Goal: Information Seeking & Learning: Learn about a topic

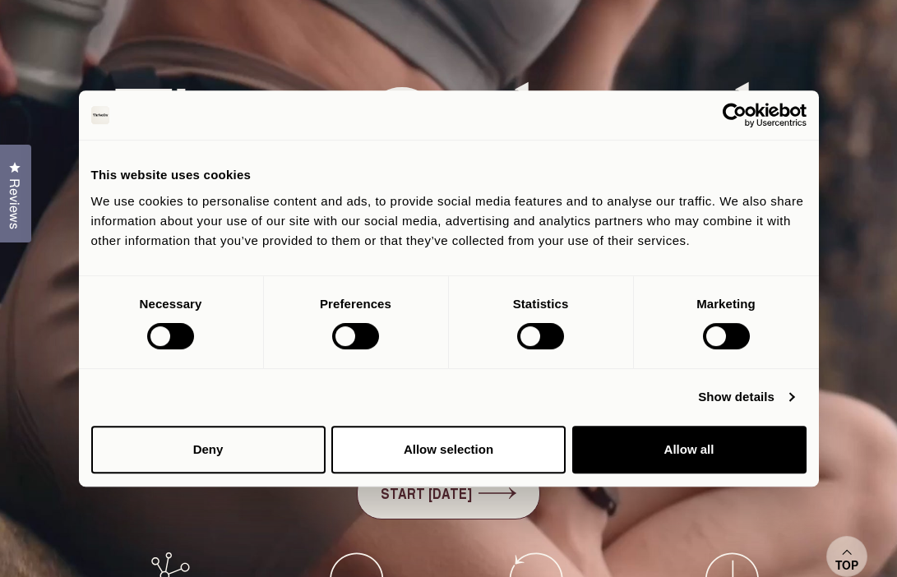
scroll to position [152, 0]
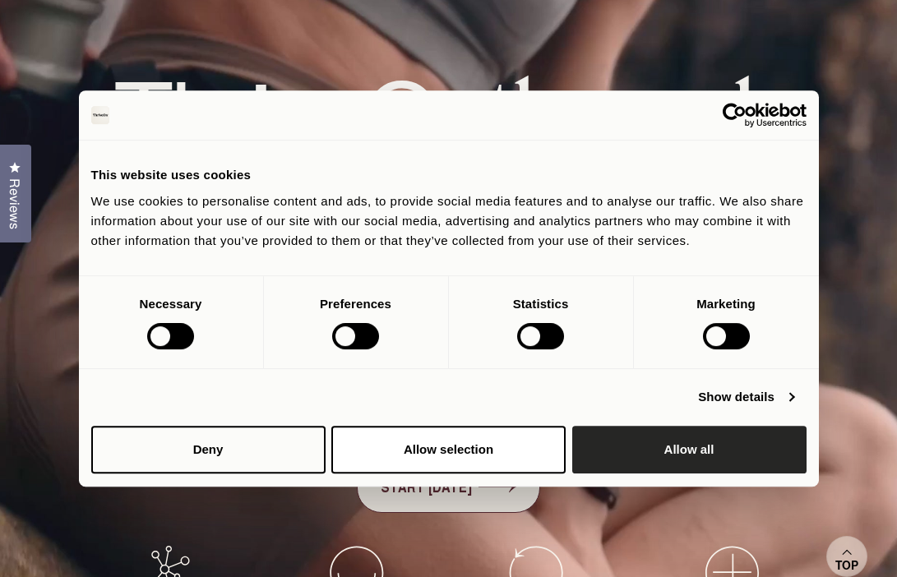
click at [666, 472] on button "Allow all" at bounding box center [689, 450] width 234 height 48
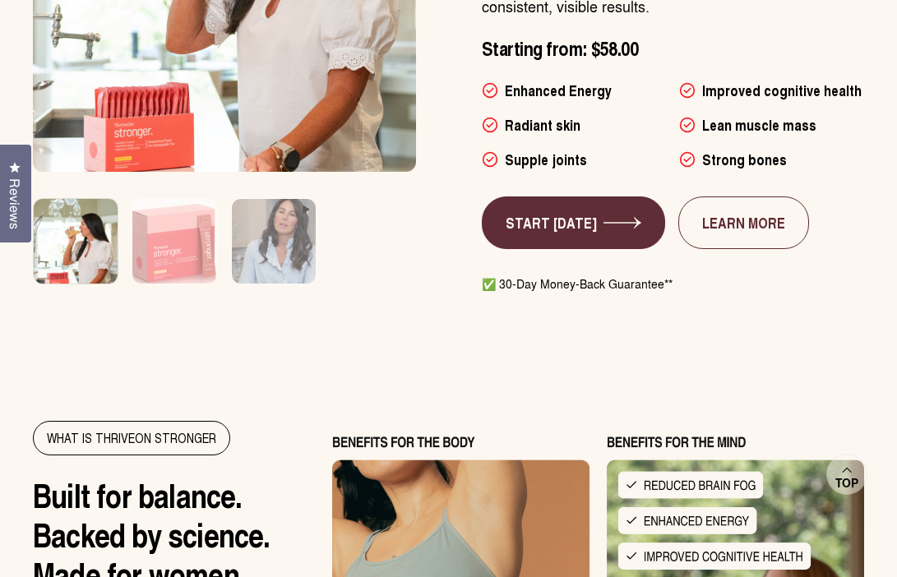
scroll to position [1251, 0]
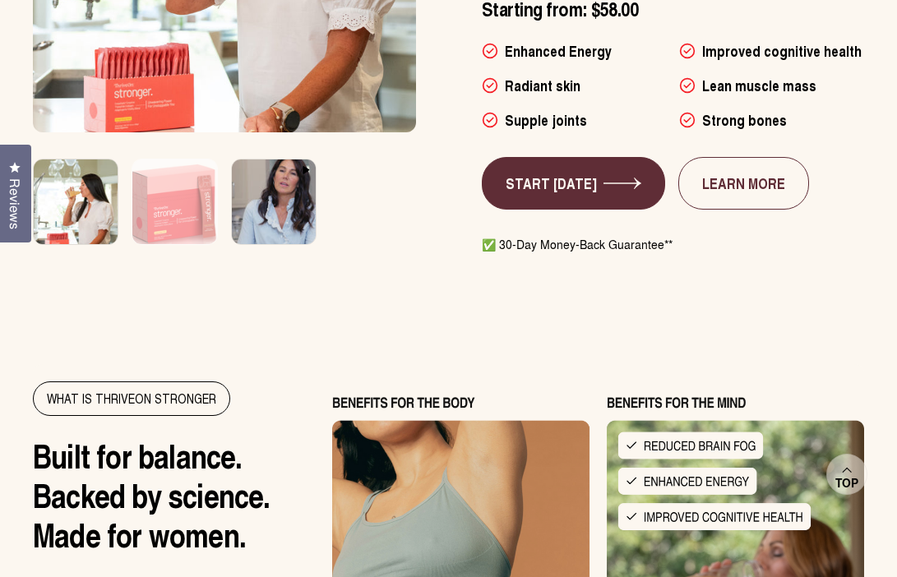
click at [279, 216] on img at bounding box center [273, 210] width 88 height 106
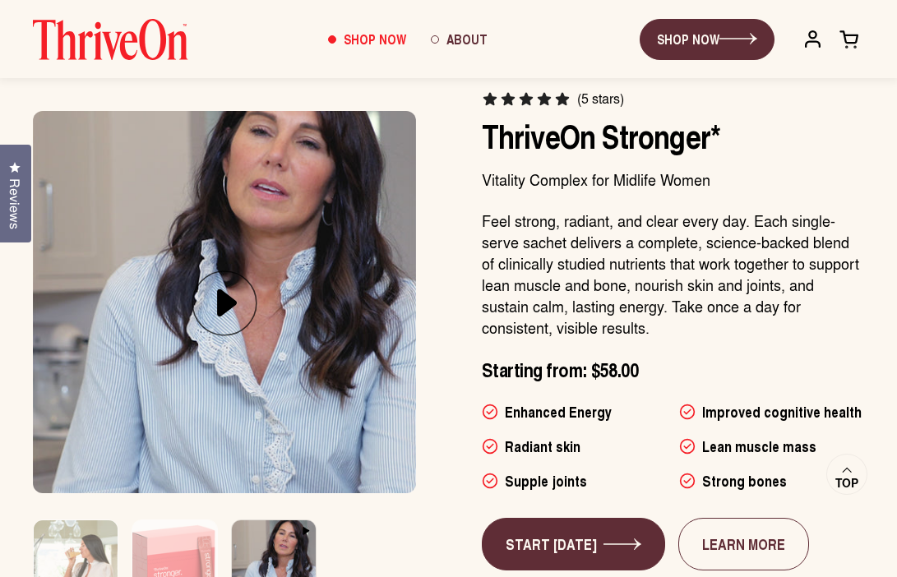
scroll to position [872, 0]
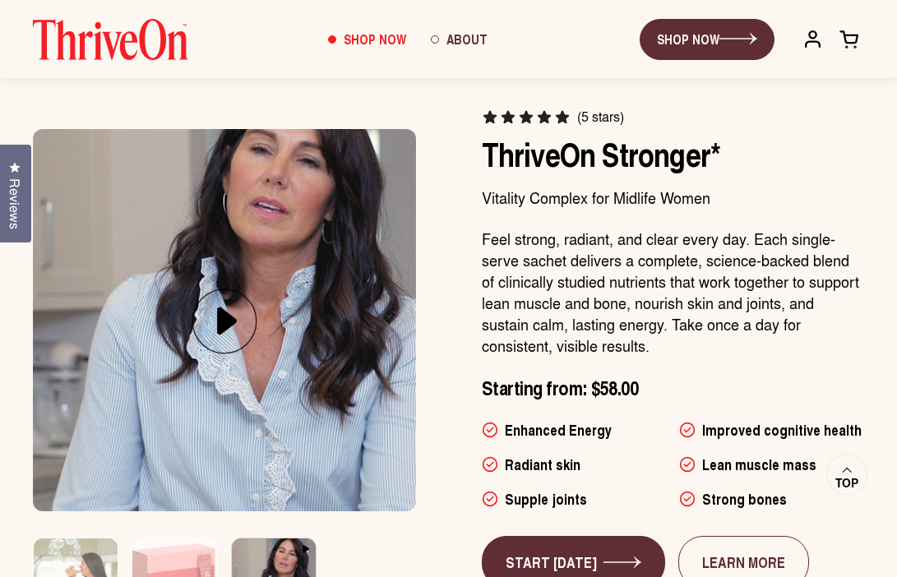
click at [227, 311] on icon at bounding box center [227, 320] width 20 height 27
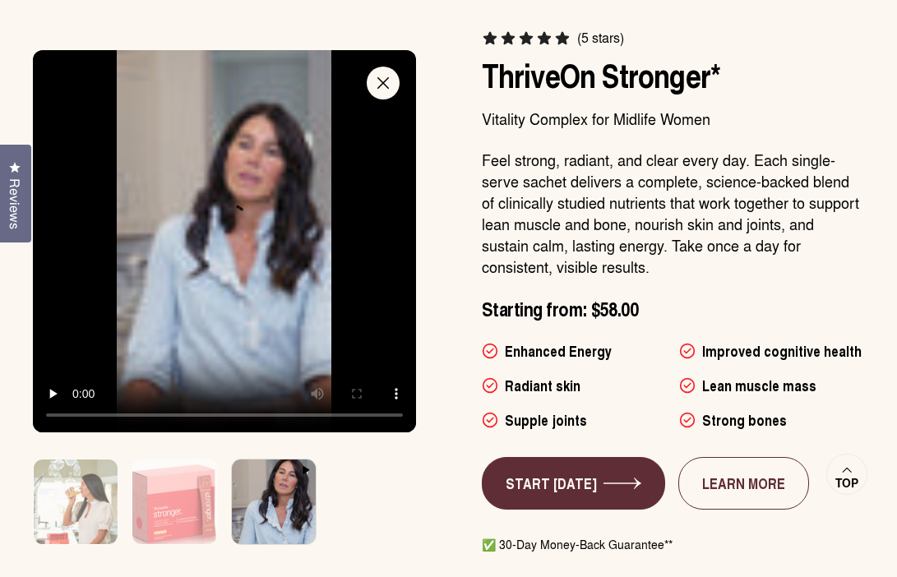
scroll to position [986, 0]
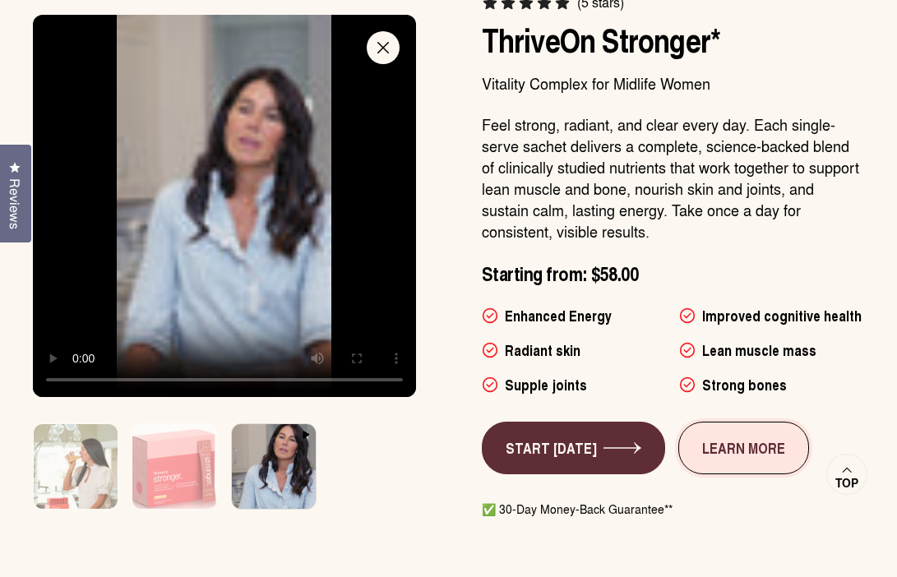
click at [757, 467] on link "LEARN MORE" at bounding box center [743, 448] width 131 height 53
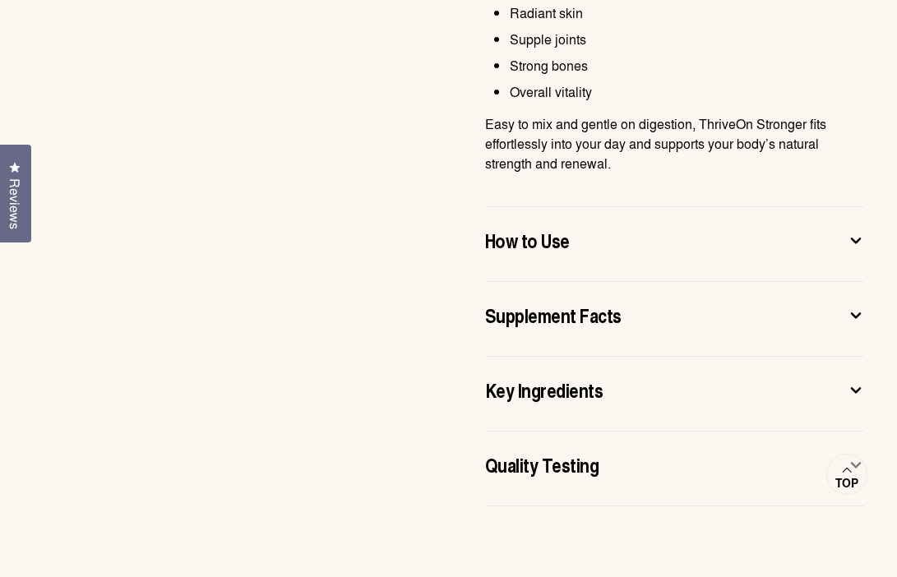
scroll to position [1122, 0]
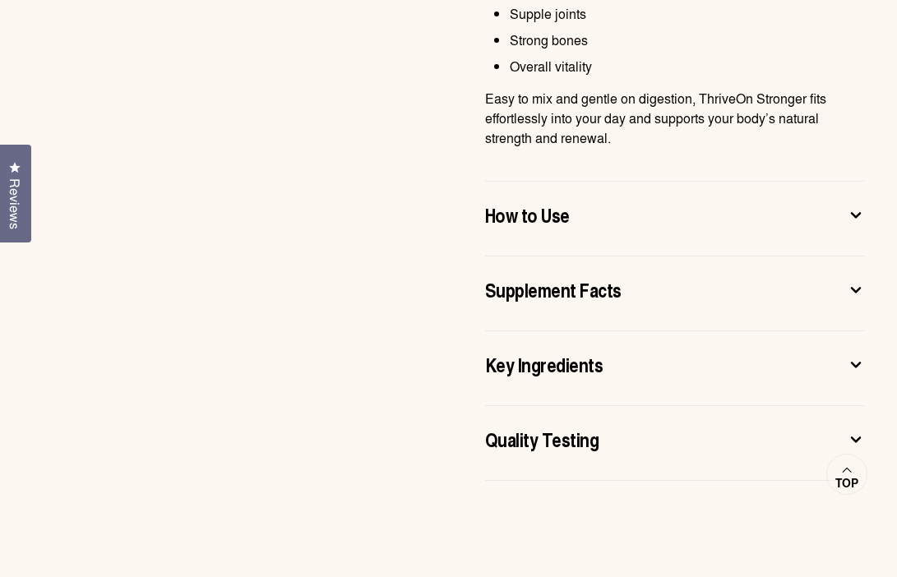
click at [837, 367] on div "Key Ingredients" at bounding box center [661, 364] width 353 height 26
